Goal: Check status: Check status

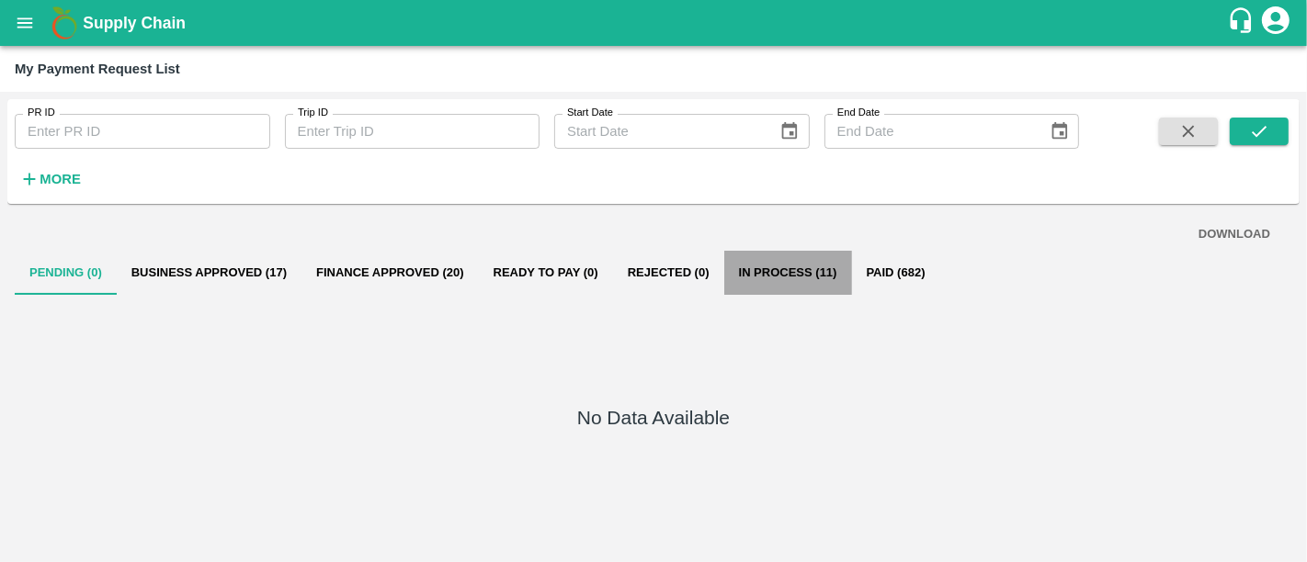
click at [795, 281] on button "In Process (11)" at bounding box center [788, 273] width 128 height 44
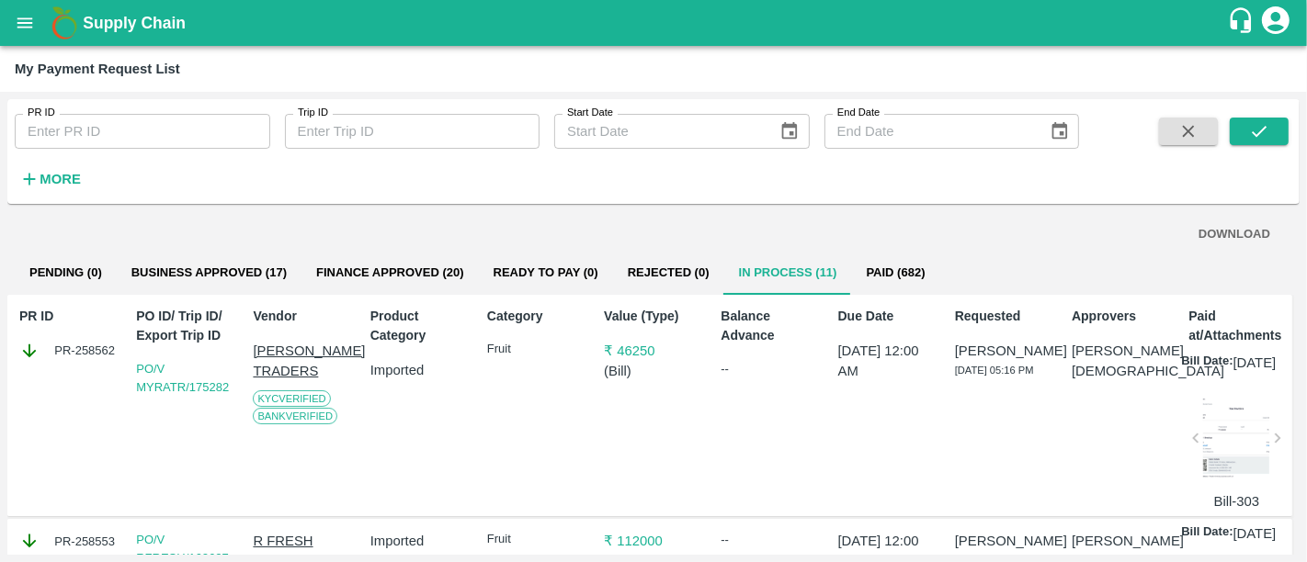
click at [256, 278] on button "Business Approved (17)" at bounding box center [209, 273] width 185 height 44
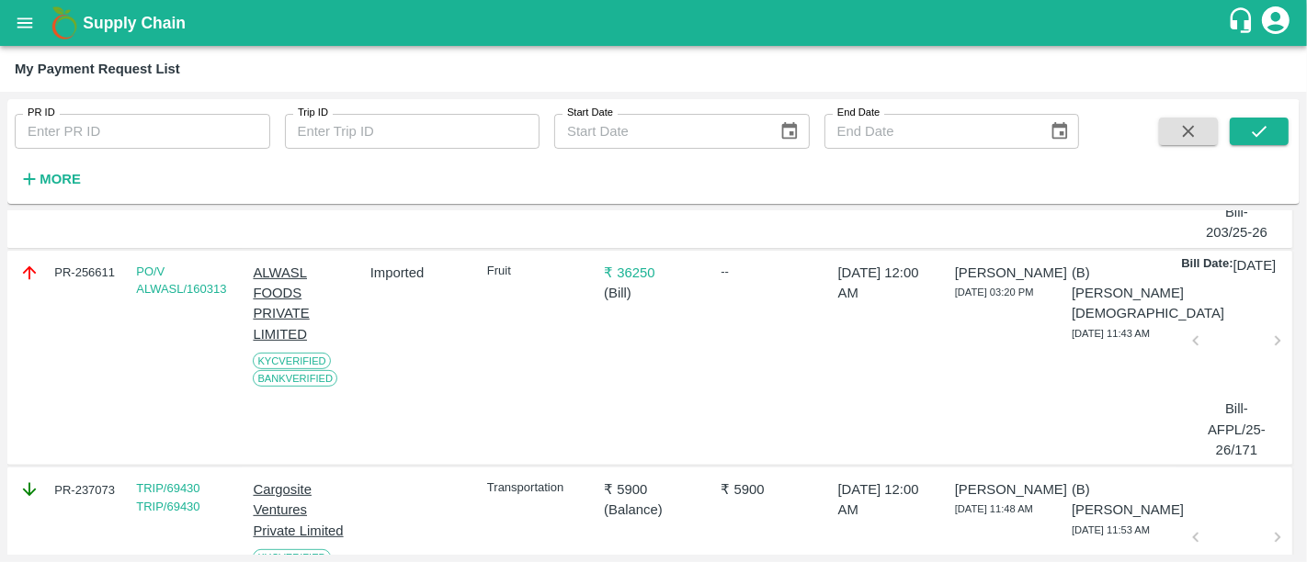
scroll to position [645, 0]
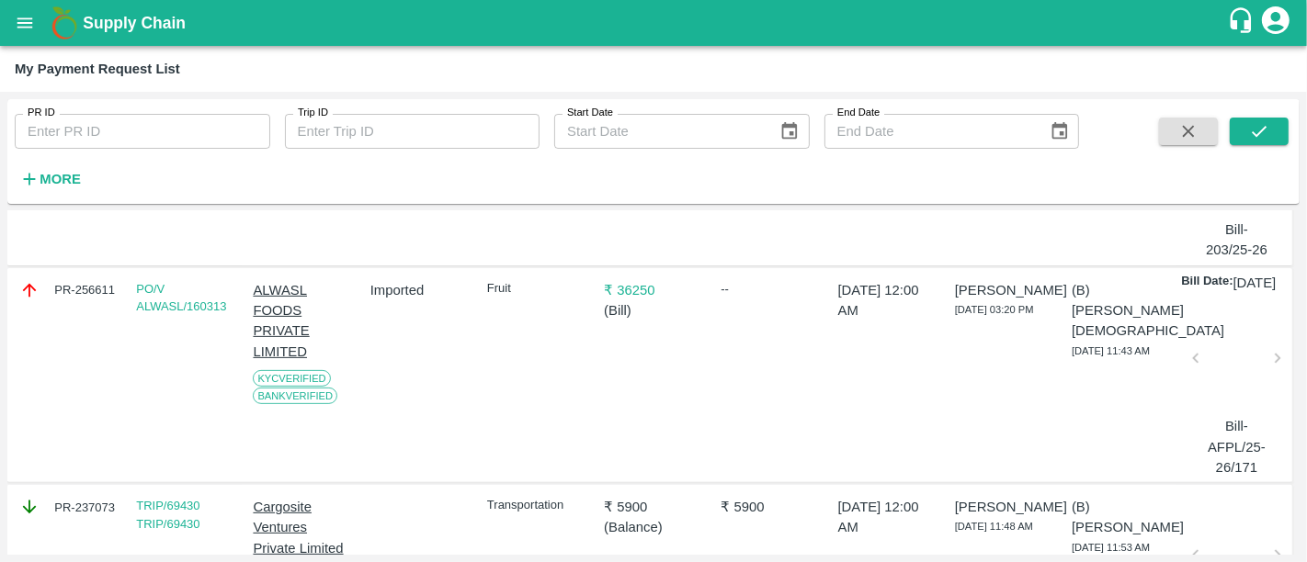
click at [622, 301] on p "₹ 36250" at bounding box center [653, 290] width 99 height 20
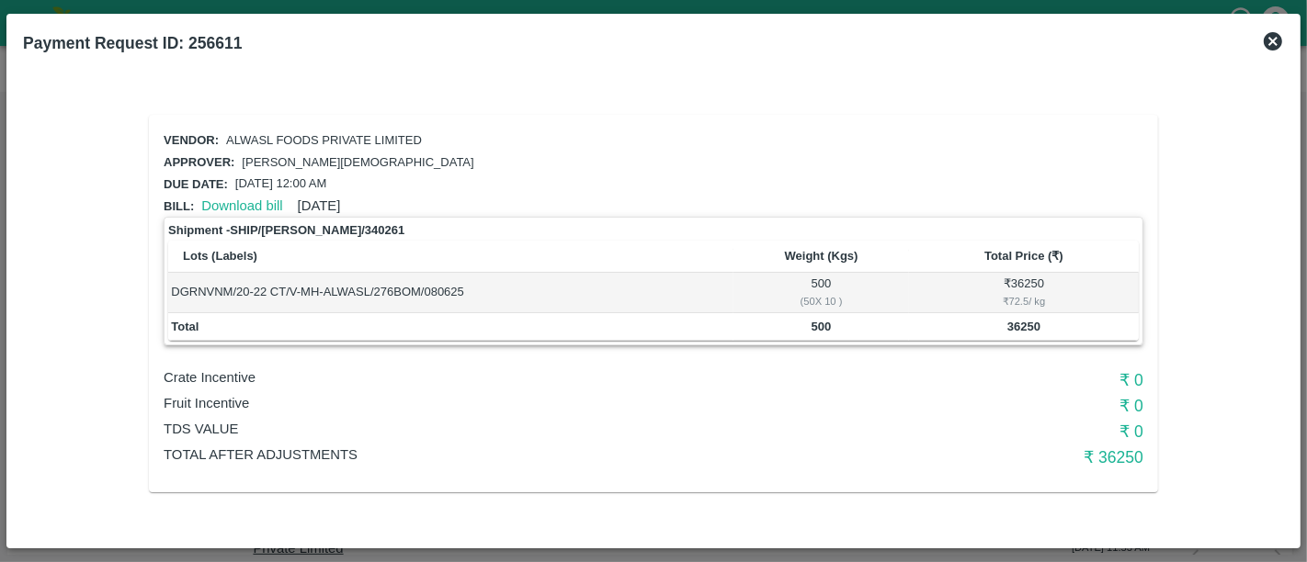
click at [1267, 43] on icon at bounding box center [1273, 41] width 18 height 18
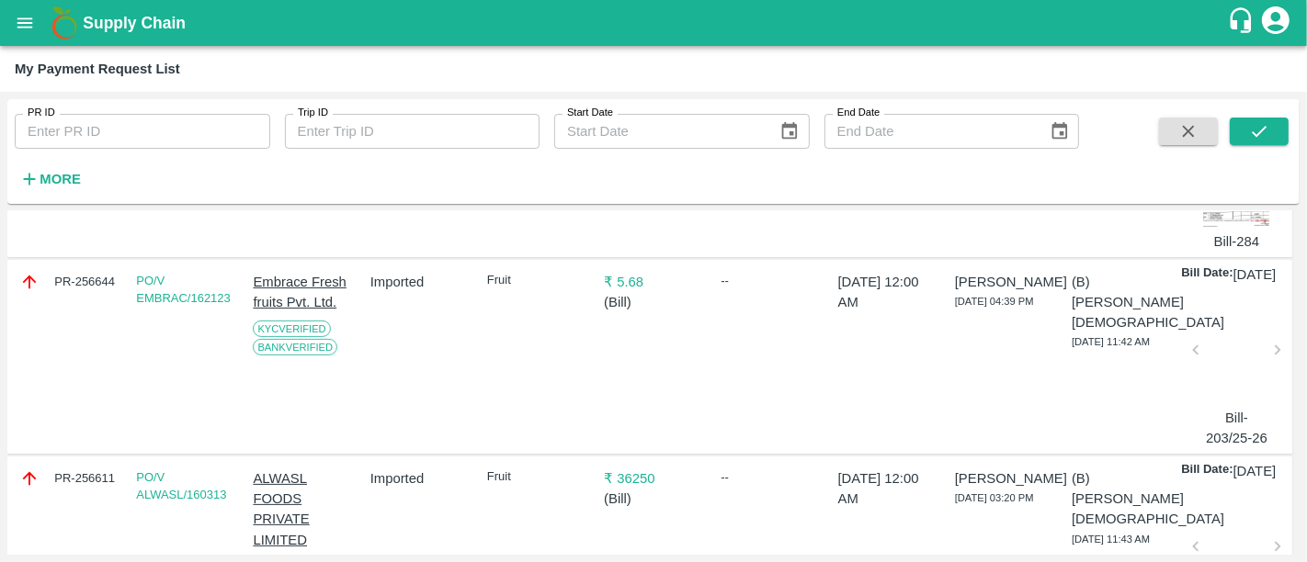
scroll to position [455, 0]
click at [199, 308] on link "PO/V EMBRAC/162123" at bounding box center [183, 292] width 95 height 32
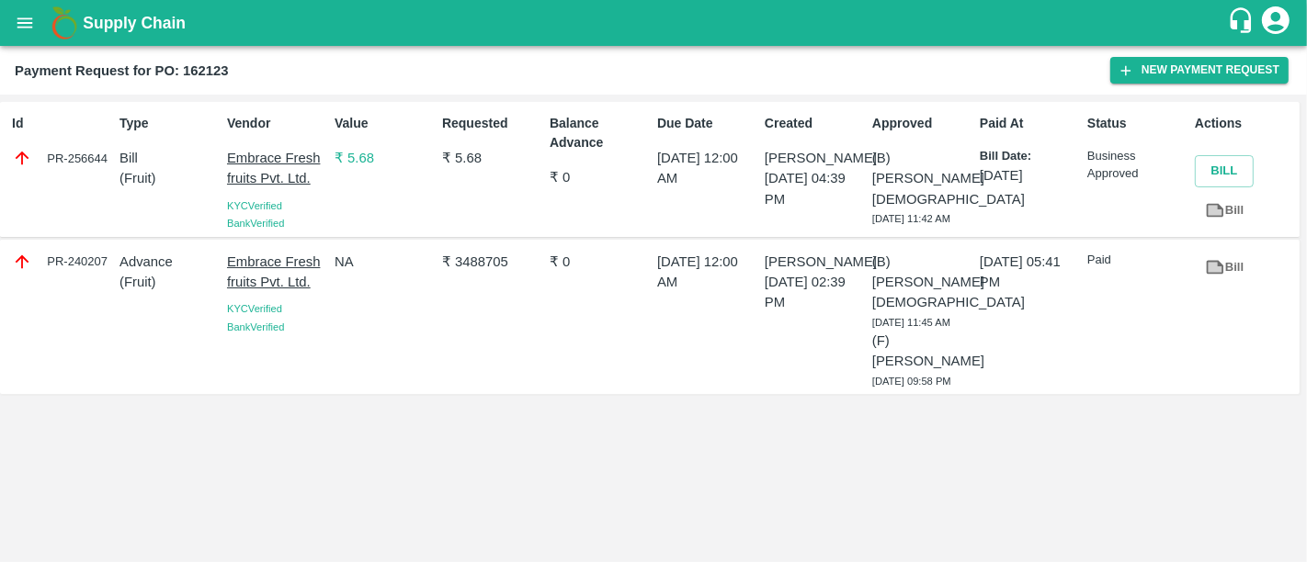
click at [136, 14] on b "Supply Chain" at bounding box center [134, 23] width 103 height 18
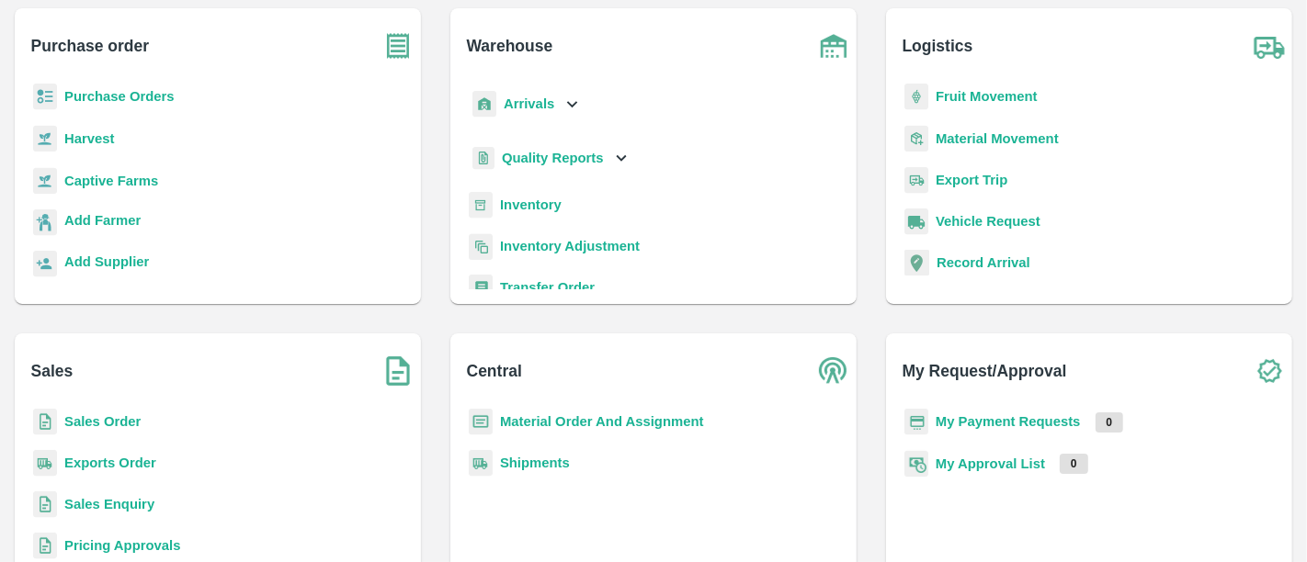
scroll to position [106, 0]
click at [94, 100] on b "Purchase Orders" at bounding box center [119, 96] width 110 height 15
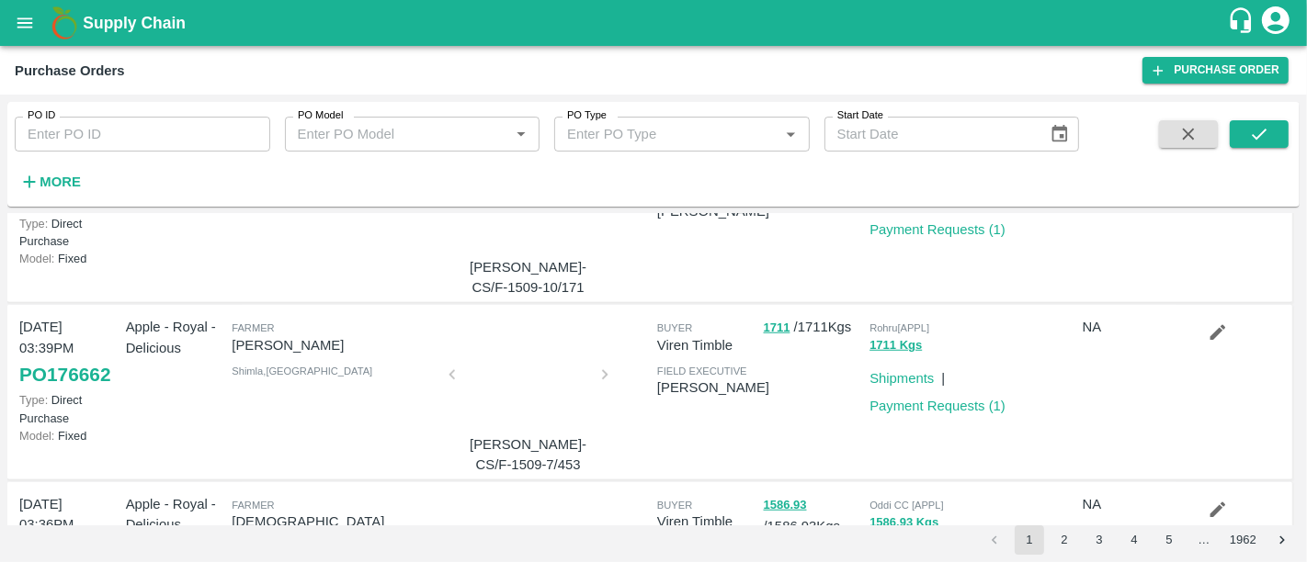
scroll to position [1471, 0]
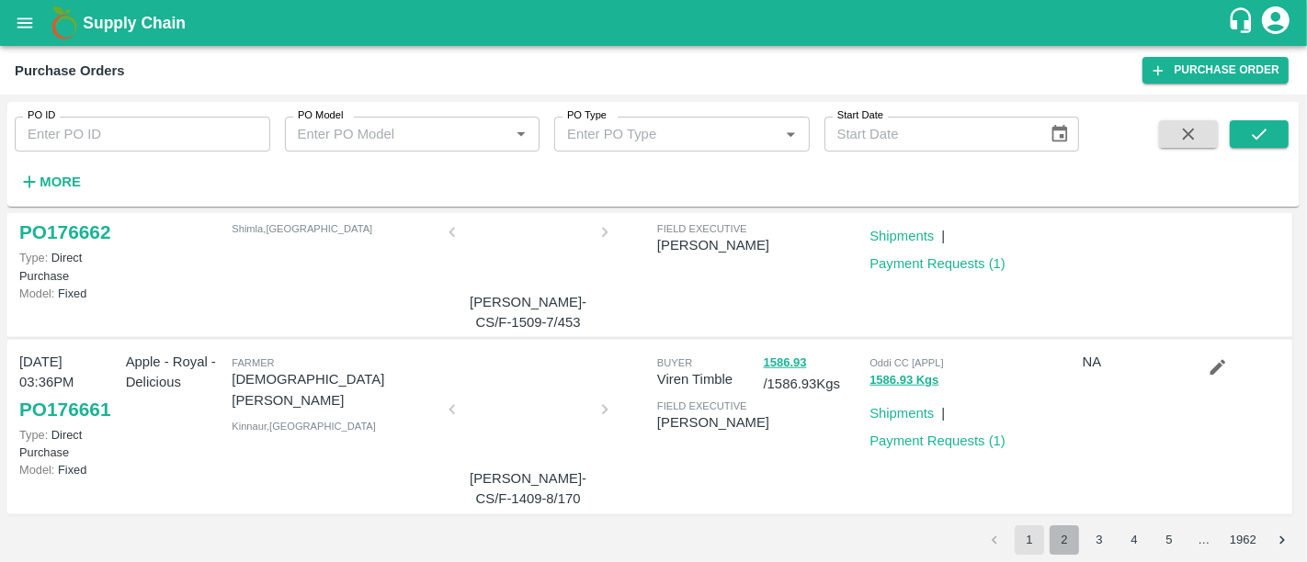
click at [1066, 531] on button "2" at bounding box center [1064, 540] width 29 height 29
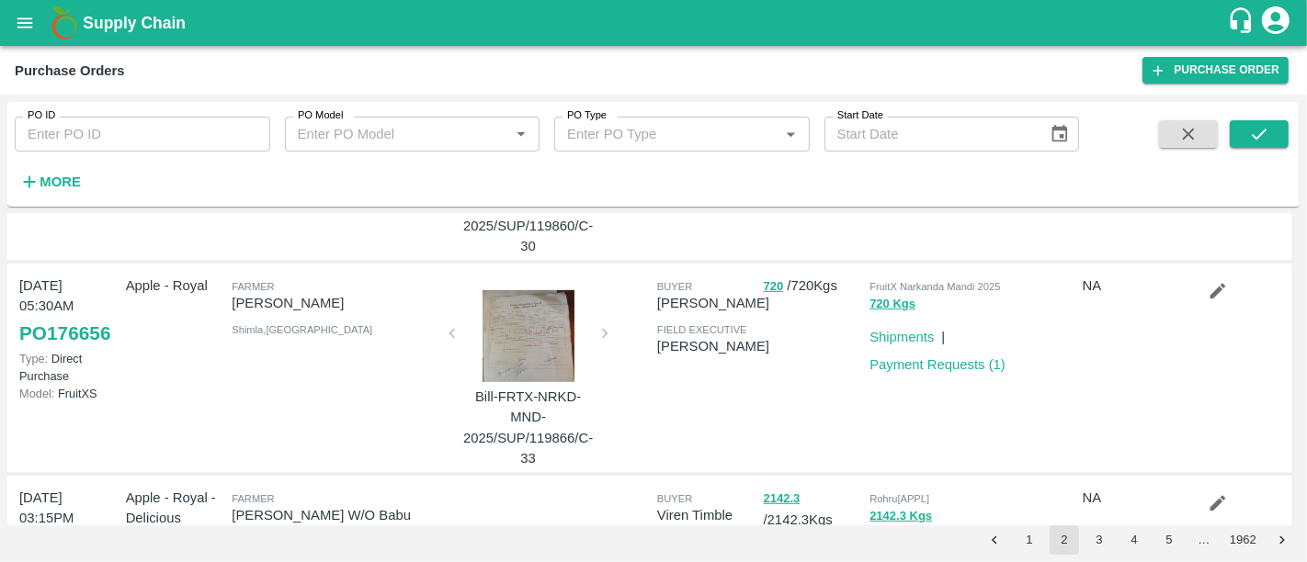
scroll to position [0, 0]
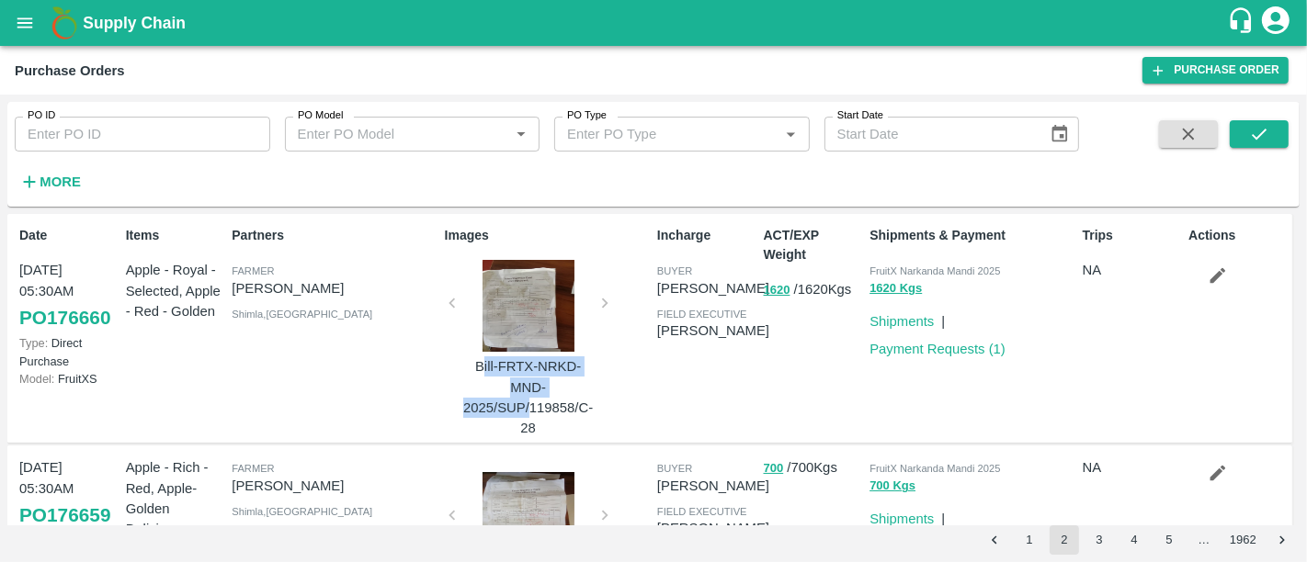
drag, startPoint x: 483, startPoint y: 363, endPoint x: 530, endPoint y: 411, distance: 67.6
click at [530, 411] on p "Bill-FRTX-NRKD-MND-2025/SUP/119858/C-28" at bounding box center [529, 398] width 138 height 82
drag, startPoint x: 540, startPoint y: 427, endPoint x: 557, endPoint y: 426, distance: 17.5
click at [557, 426] on p "Bill-FRTX-NRKD-MND-2025/SUP/119858/C-28" at bounding box center [529, 398] width 138 height 82
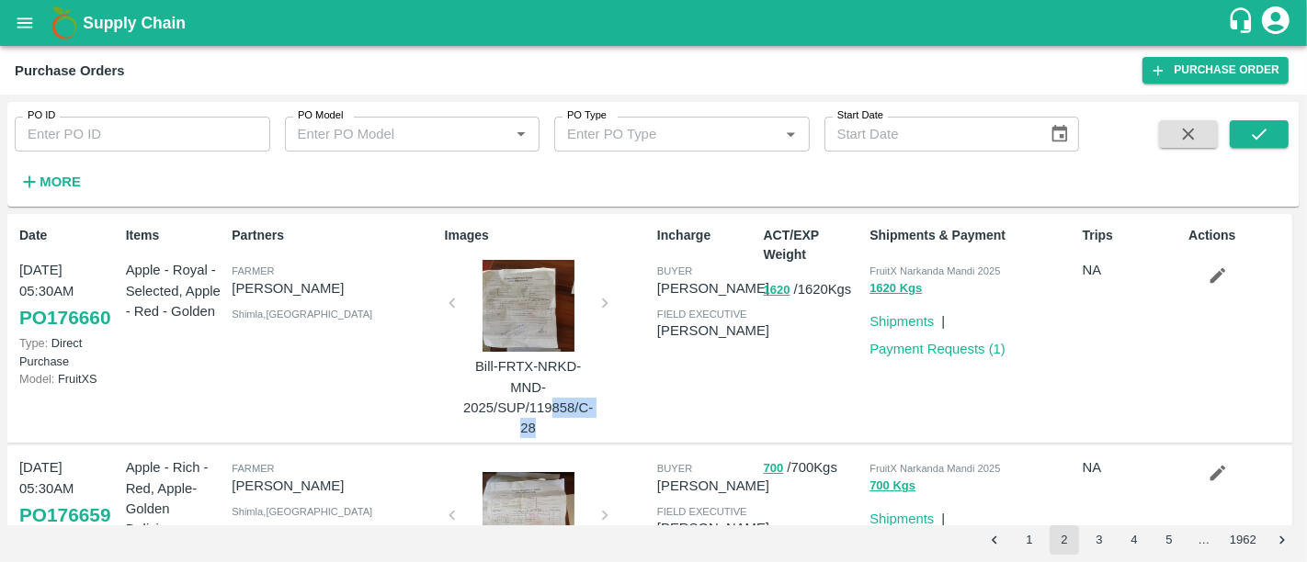
click at [557, 426] on p "Bill-FRTX-NRKD-MND-2025/SUP/119858/C-28" at bounding box center [529, 398] width 138 height 82
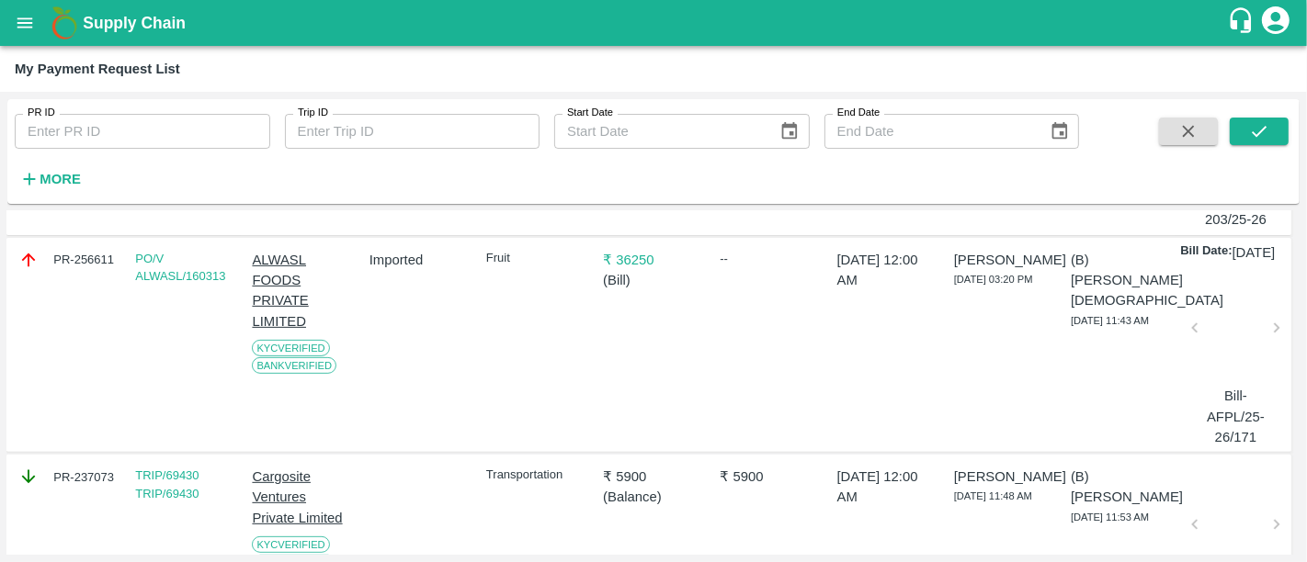
scroll to position [0, 1]
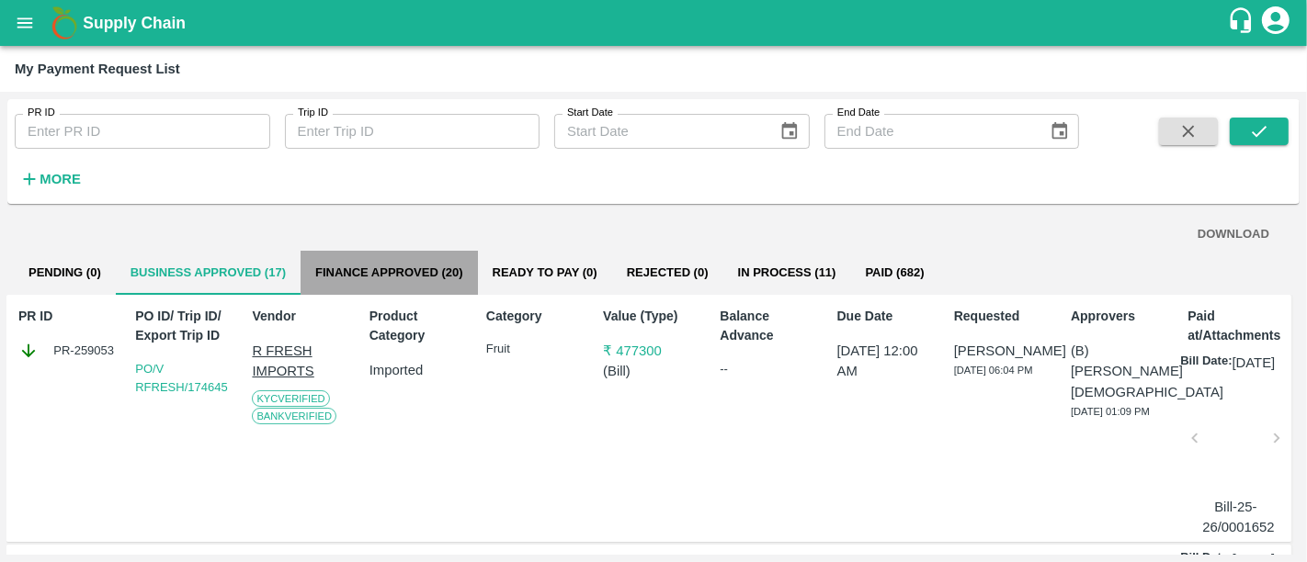
click at [419, 272] on button "Finance Approved (20)" at bounding box center [389, 273] width 177 height 44
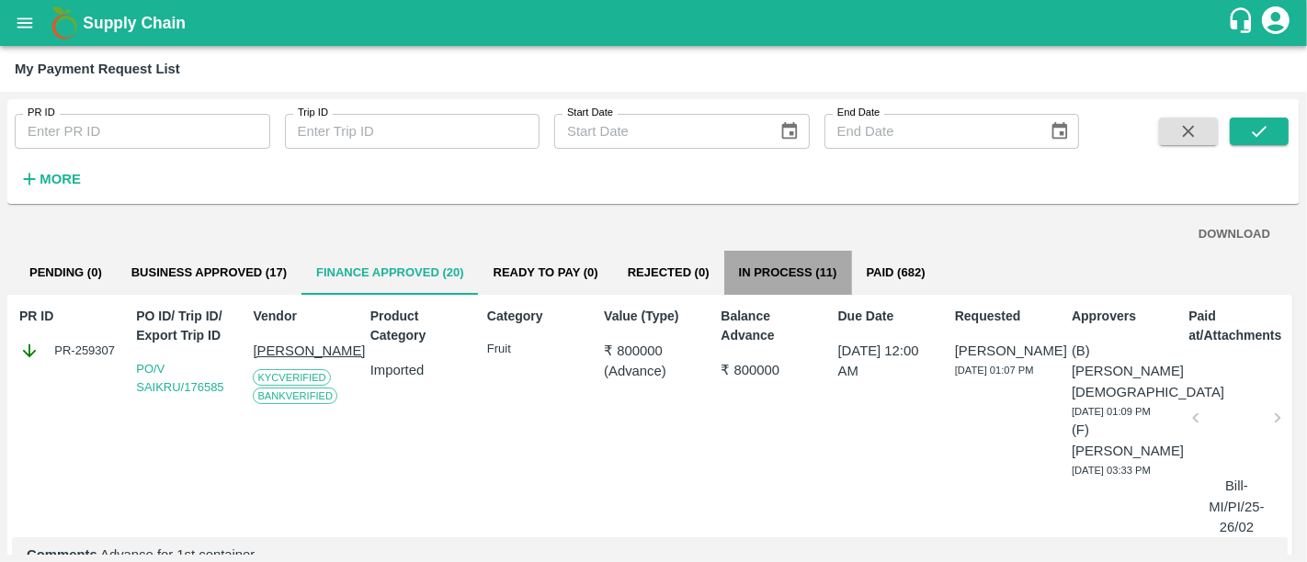
click at [758, 285] on button "In Process (11)" at bounding box center [788, 273] width 128 height 44
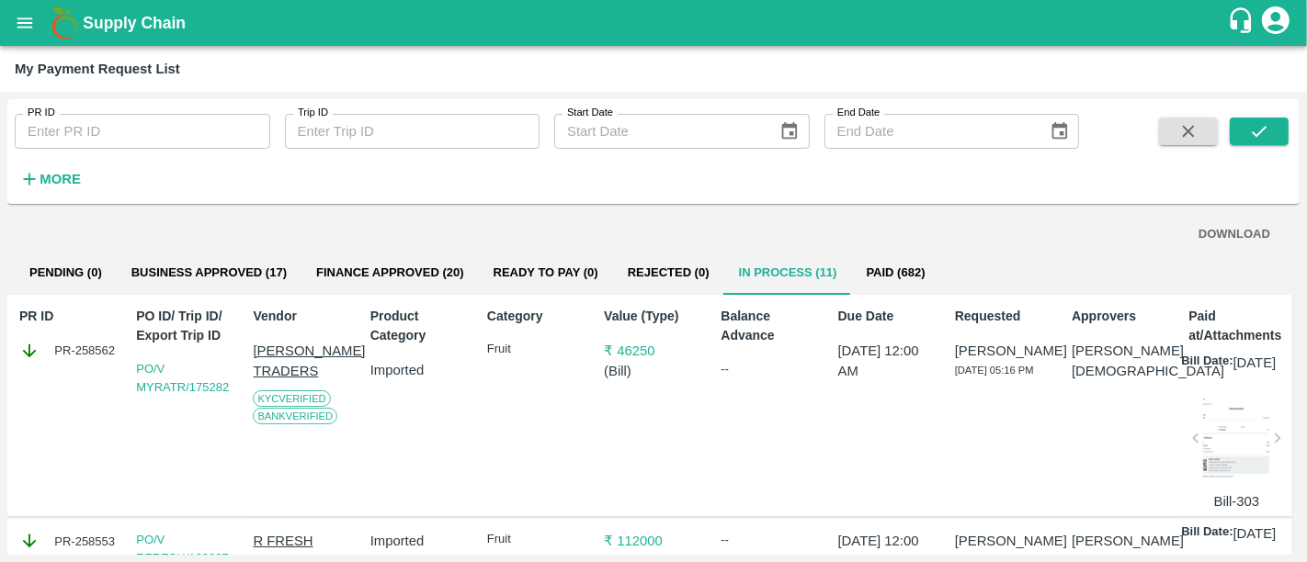
click at [873, 295] on div "PR ID PR-258562 PO ID/ Trip ID/ Export Trip ID PO/V MYRATR/175282 Vendor MYRA T…" at bounding box center [649, 406] width 1285 height 222
click at [877, 288] on button "Paid (682)" at bounding box center [896, 273] width 88 height 44
